Goal: Find specific page/section

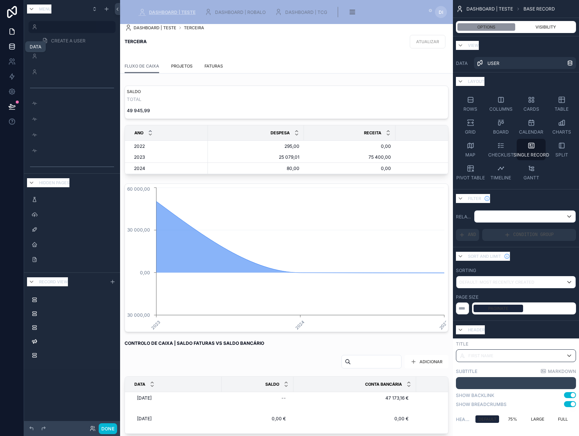
click at [12, 46] on icon at bounding box center [11, 46] width 7 height 7
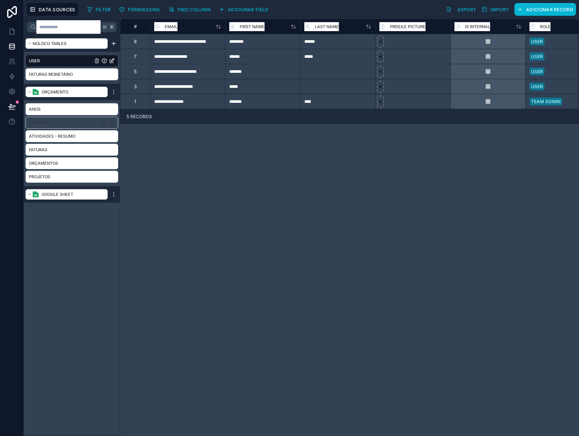
click at [88, 126] on div "Atividades" at bounding box center [71, 123] width 93 height 12
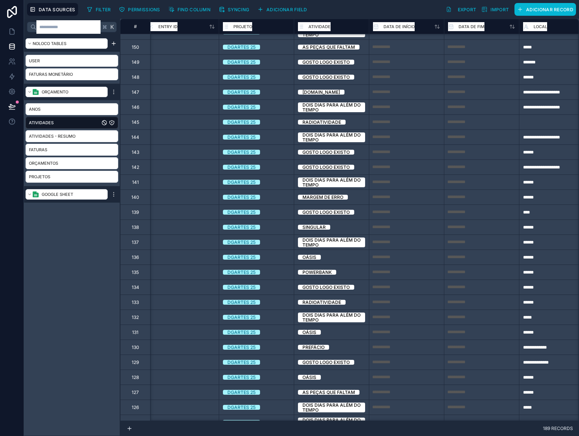
scroll to position [579, 0]
